Goal: Obtain resource: Download file/media

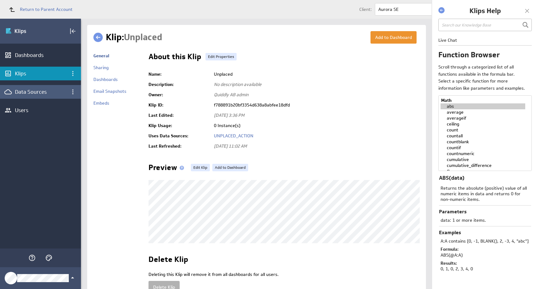
click at [25, 92] on div "Data Sources" at bounding box center [40, 91] width 51 height 7
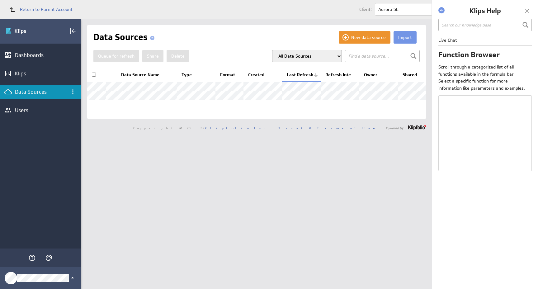
select select "abs"
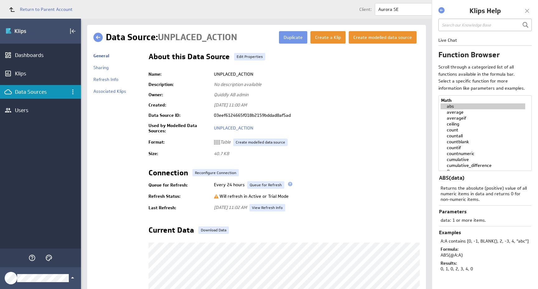
click at [97, 38] on link at bounding box center [97, 37] width 9 height 9
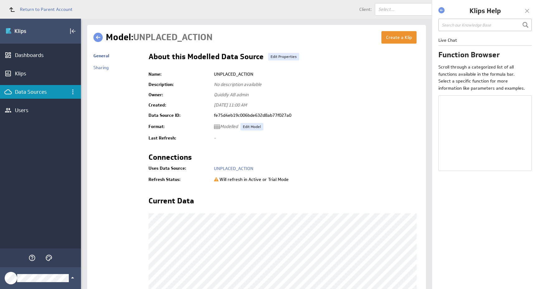
select select "abs"
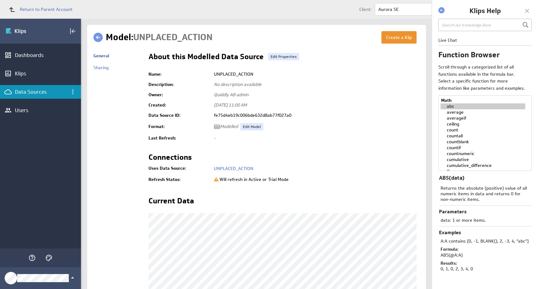
click at [100, 39] on link at bounding box center [97, 37] width 9 height 9
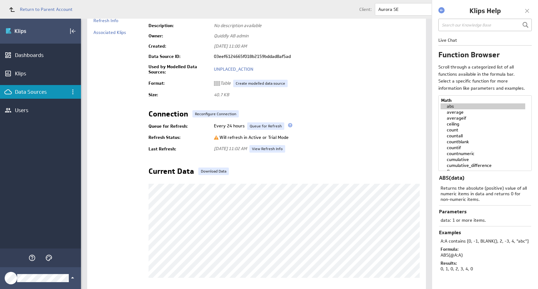
scroll to position [59, 0]
click at [210, 171] on link "Download Data" at bounding box center [213, 170] width 30 height 7
click at [285, 149] on link "View Refresh Info" at bounding box center [267, 148] width 36 height 7
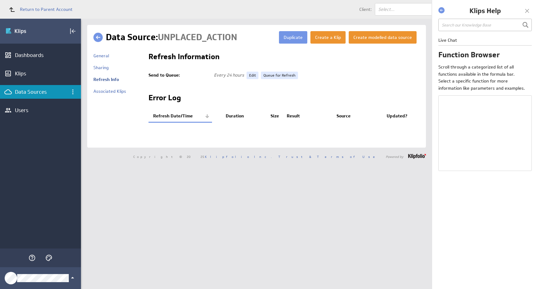
select select "abs"
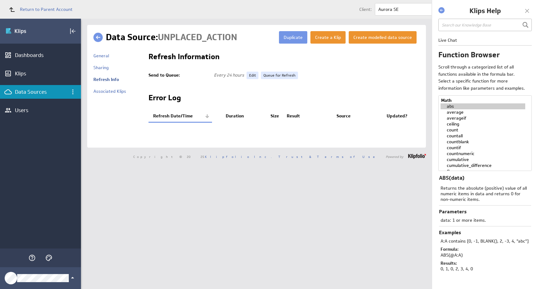
click at [100, 38] on link at bounding box center [97, 37] width 9 height 9
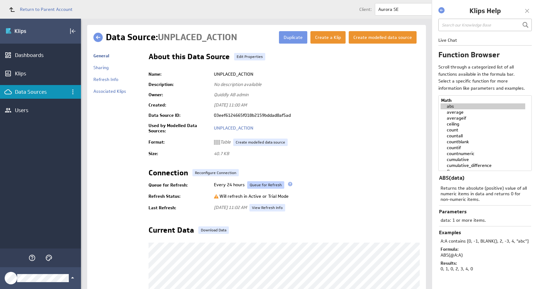
click at [266, 185] on link "Queue for Refresh" at bounding box center [265, 184] width 37 height 7
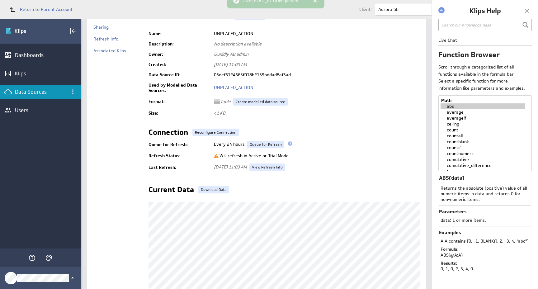
scroll to position [46, 0]
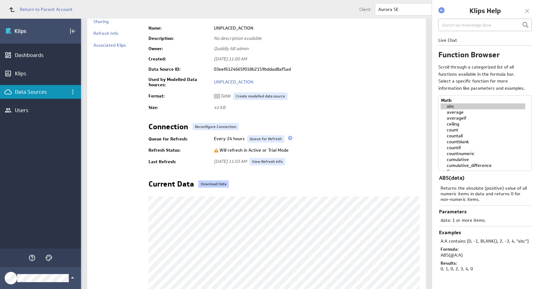
click at [214, 184] on link "Download Data" at bounding box center [213, 183] width 30 height 7
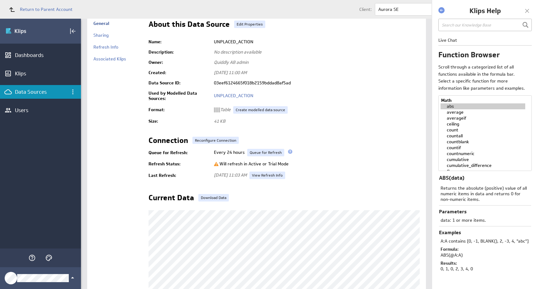
scroll to position [0, 0]
